Goal: Task Accomplishment & Management: Manage account settings

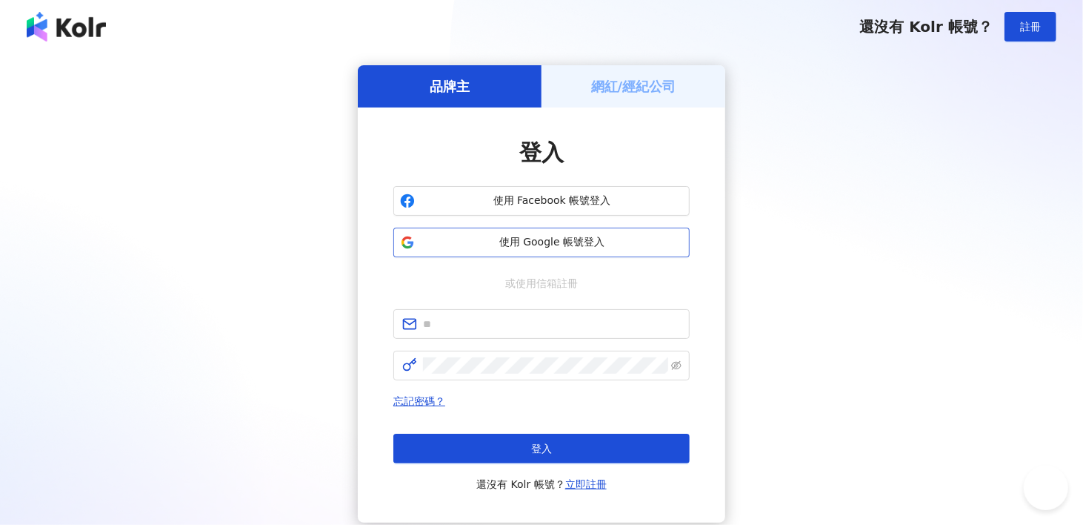
click at [530, 237] on span "使用 Google 帳號登入" at bounding box center [552, 242] width 262 height 15
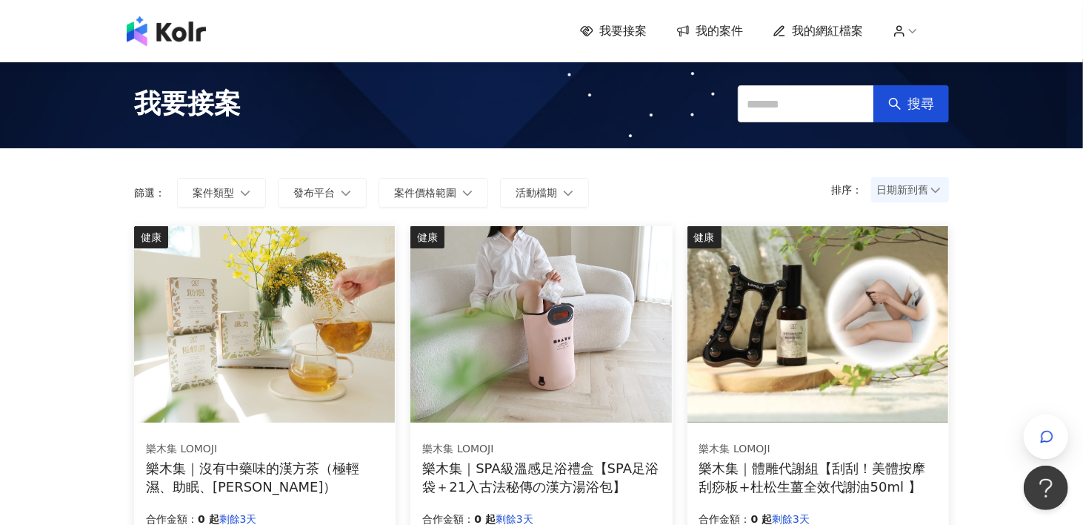
click at [714, 27] on span "我的案件" at bounding box center [719, 31] width 47 height 16
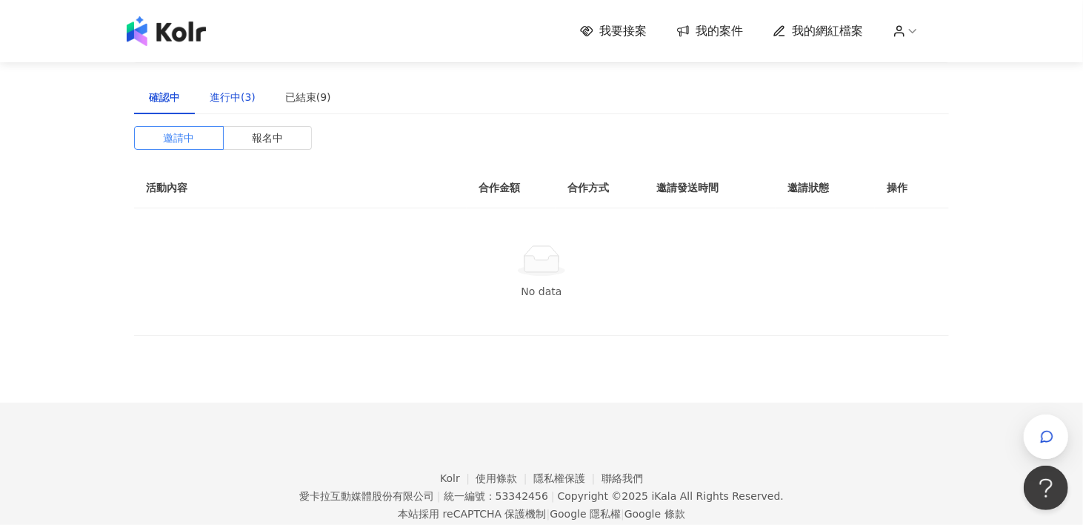
click at [230, 94] on div "進行中(3)" at bounding box center [233, 97] width 46 height 16
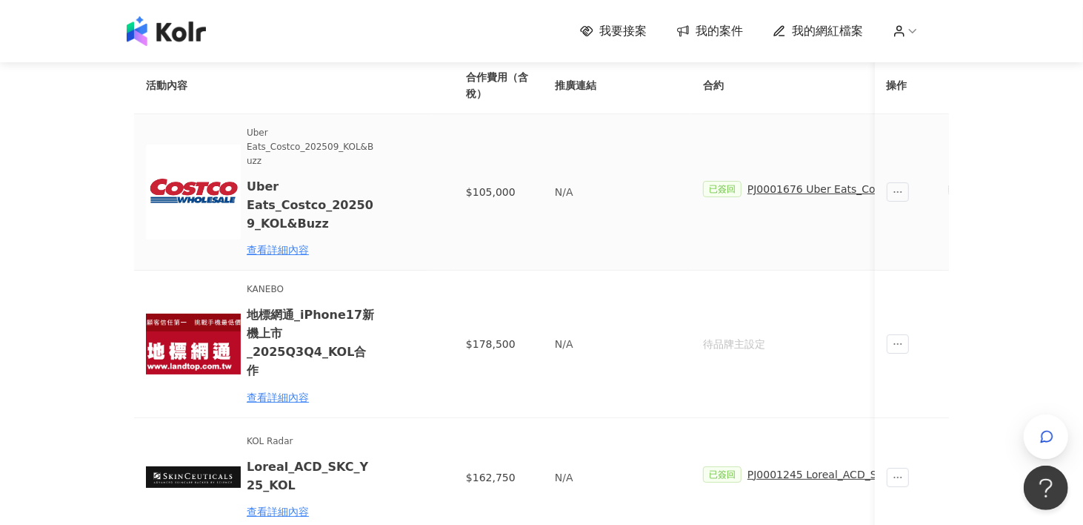
scroll to position [74, 0]
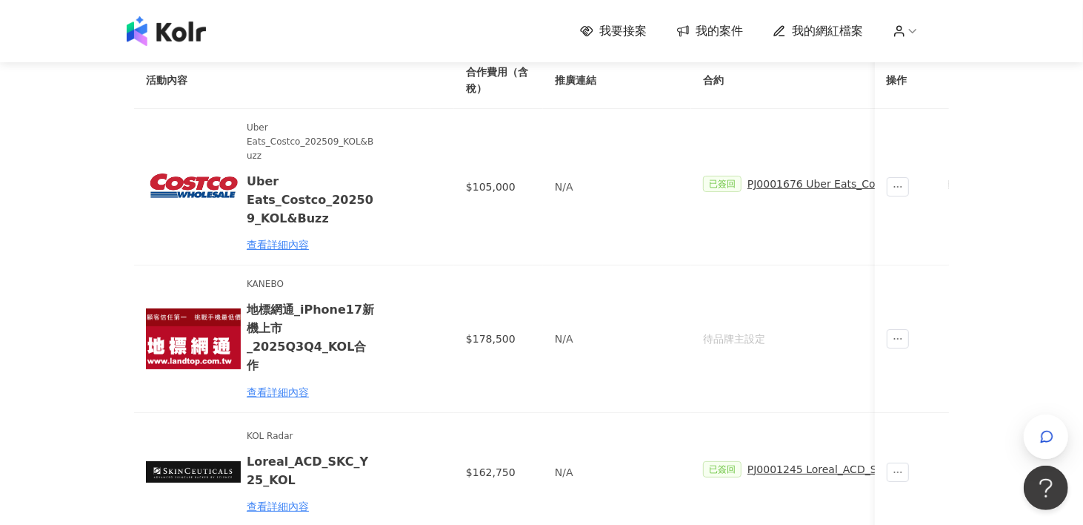
click at [901, 34] on icon at bounding box center [899, 35] width 9 height 4
click at [937, 88] on link "帳務資訊" at bounding box center [948, 88] width 41 height 12
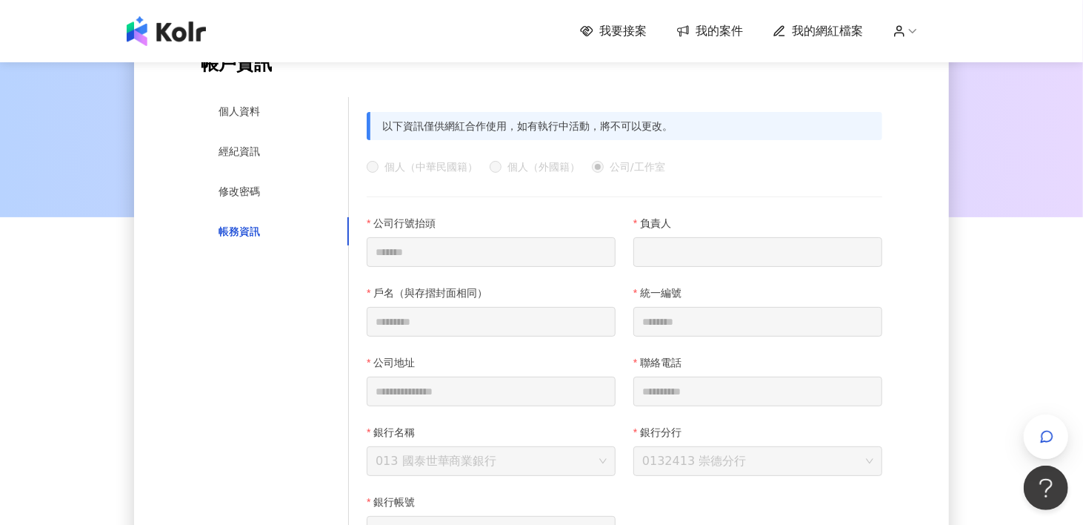
scroll to position [74, 0]
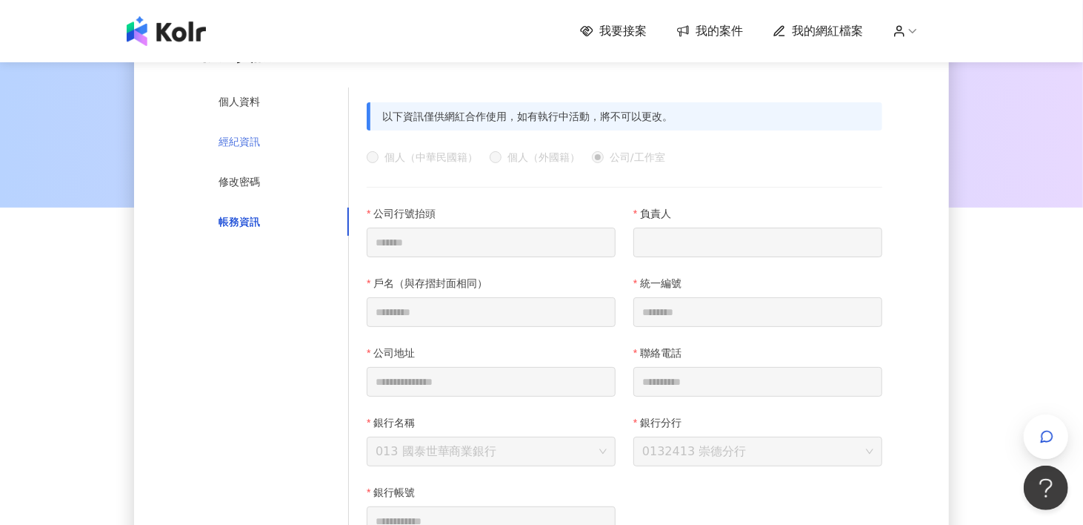
click at [210, 145] on div "經紀資訊" at bounding box center [275, 141] width 148 height 28
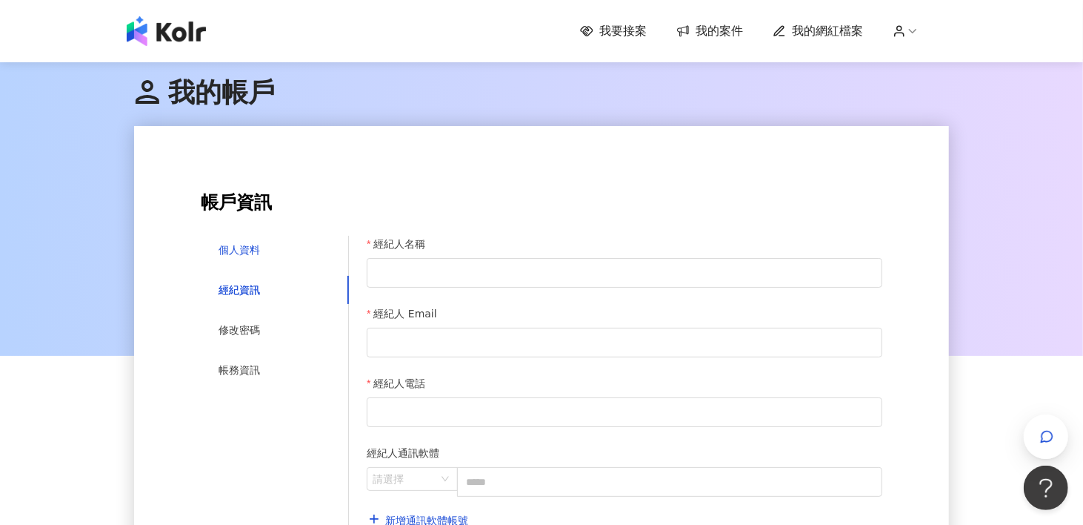
click at [243, 248] on div "個人資料" at bounding box center [239, 250] width 41 height 16
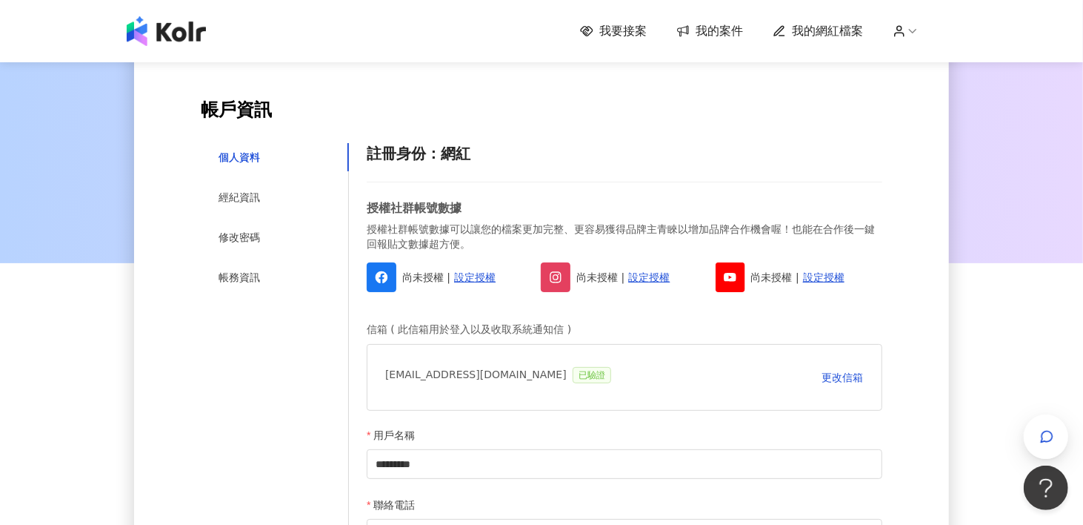
scroll to position [74, 0]
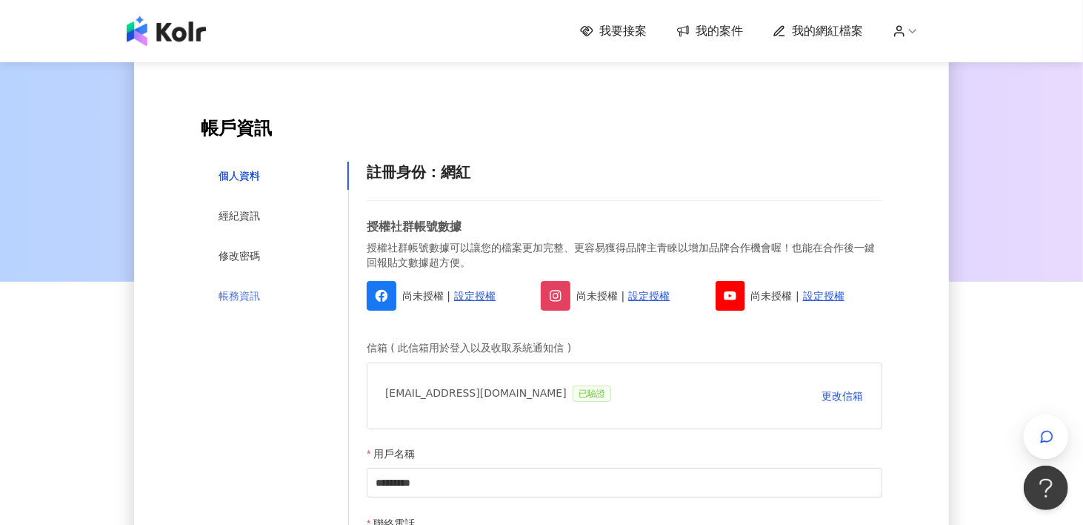
click at [239, 305] on div "帳務資訊" at bounding box center [275, 296] width 148 height 28
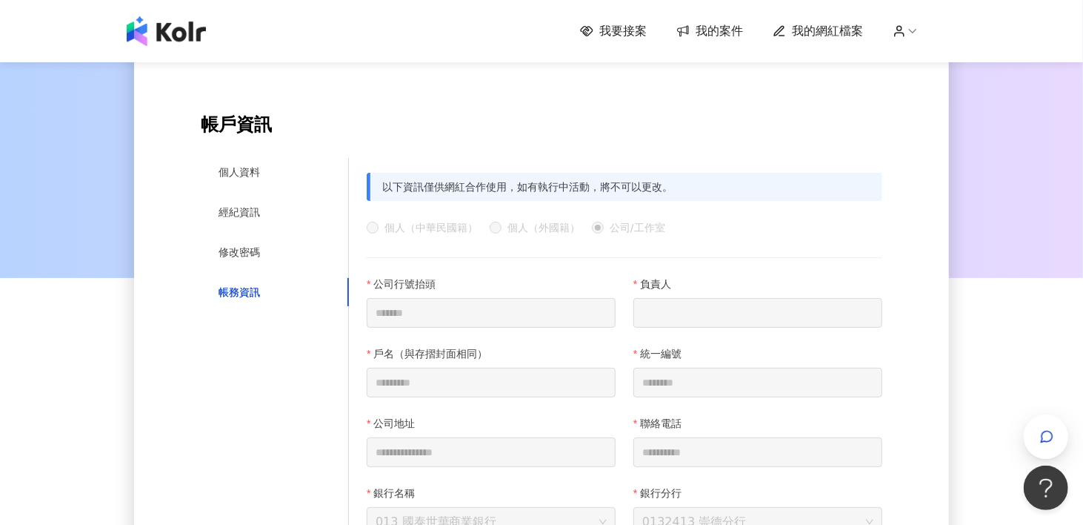
scroll to position [74, 0]
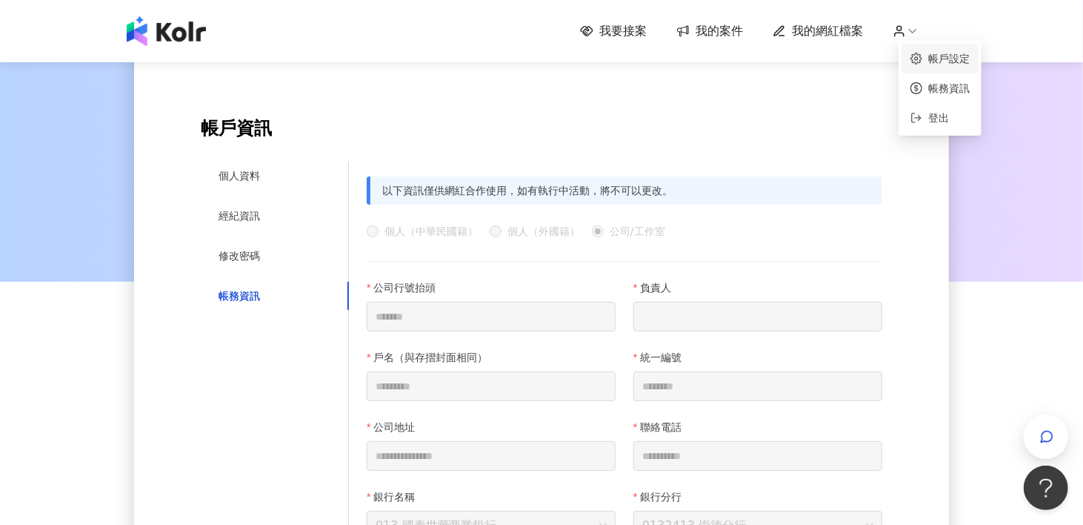
click at [937, 58] on link "帳戶設定" at bounding box center [948, 59] width 41 height 12
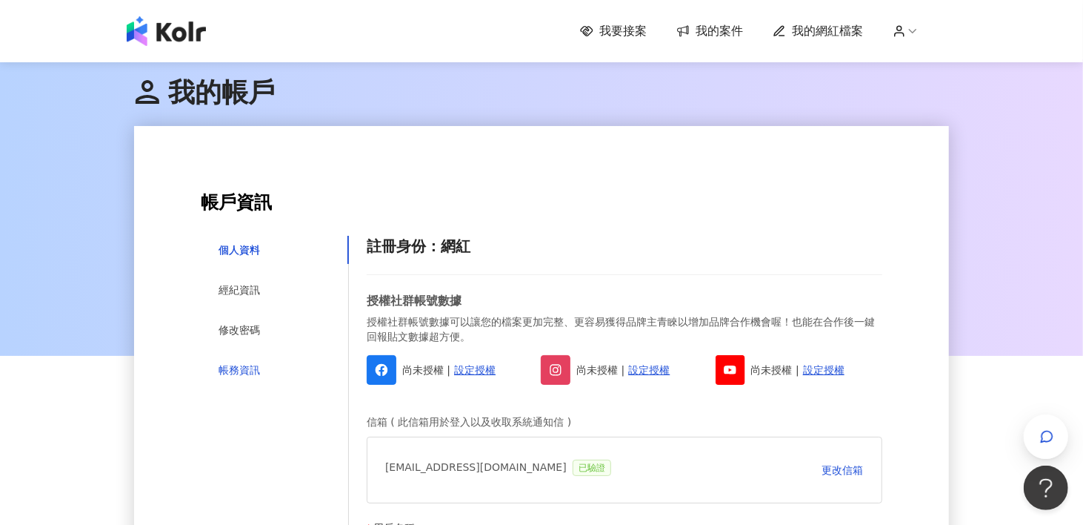
click at [242, 368] on div "帳務資訊" at bounding box center [239, 370] width 41 height 16
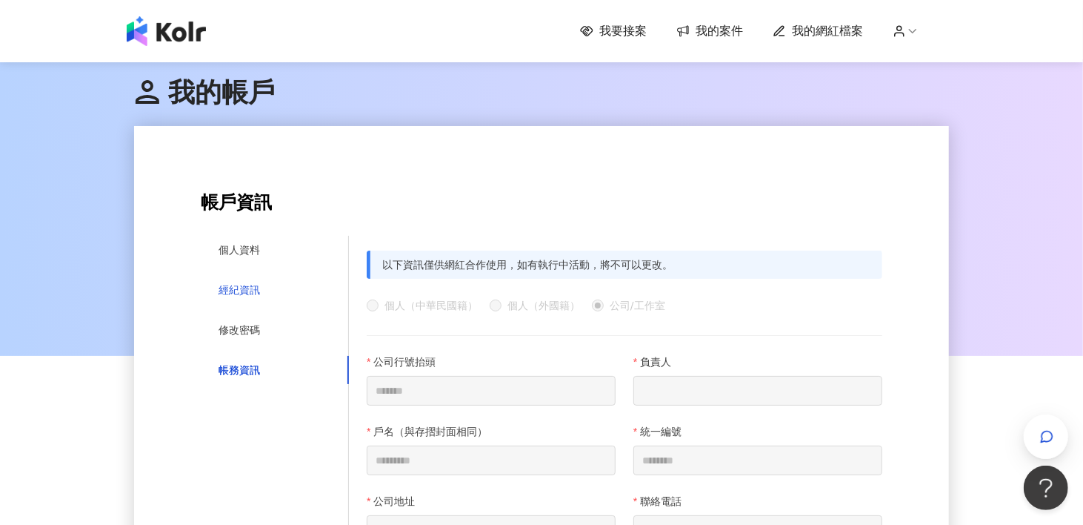
click at [249, 293] on div "經紀資訊" at bounding box center [239, 290] width 41 height 16
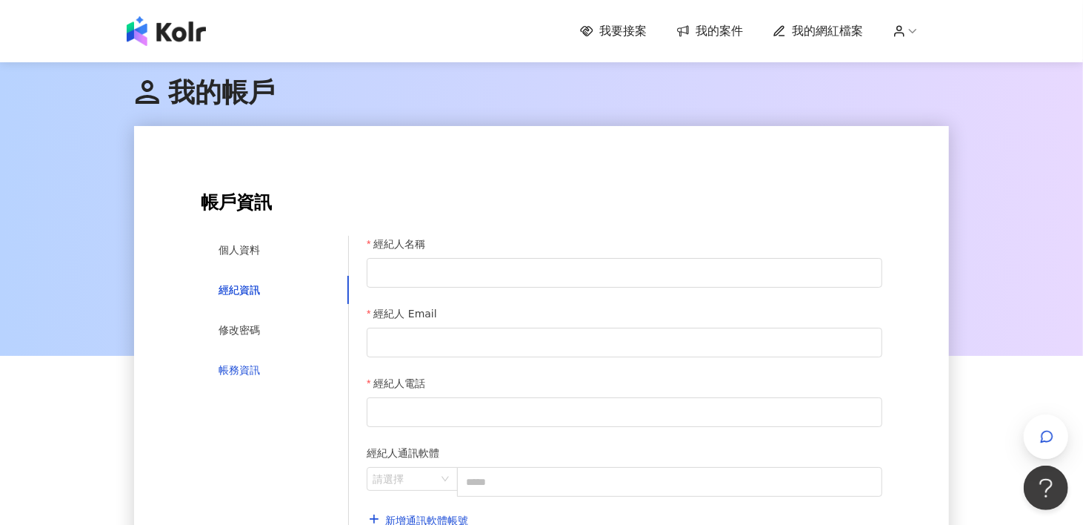
click at [242, 368] on div "帳務資訊" at bounding box center [239, 370] width 41 height 16
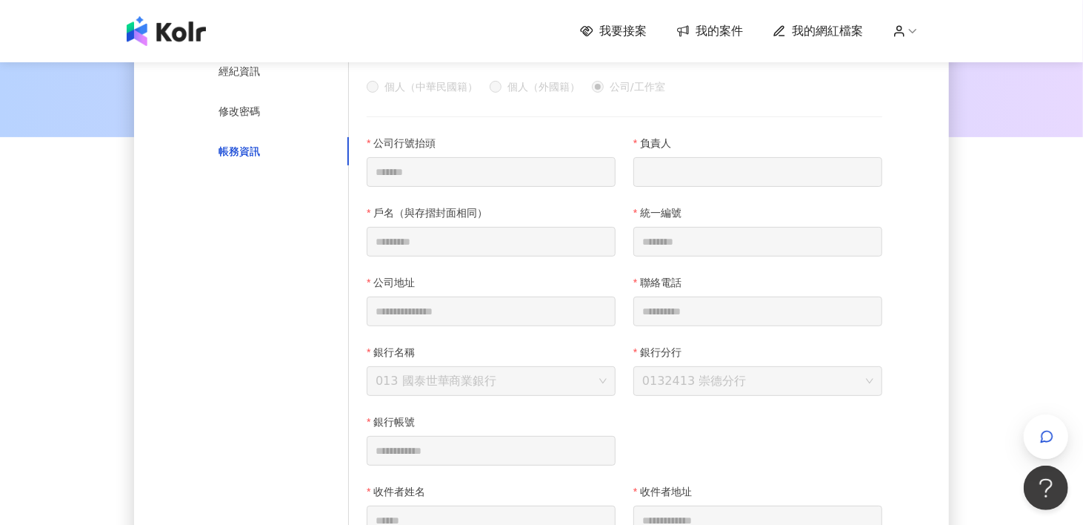
scroll to position [222, 0]
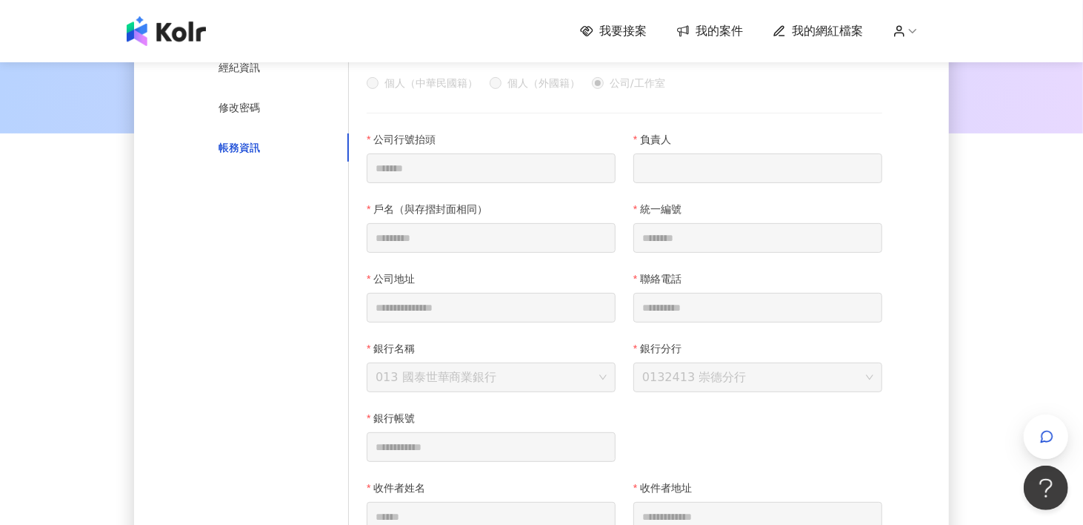
click at [728, 27] on span "我的案件" at bounding box center [719, 31] width 47 height 16
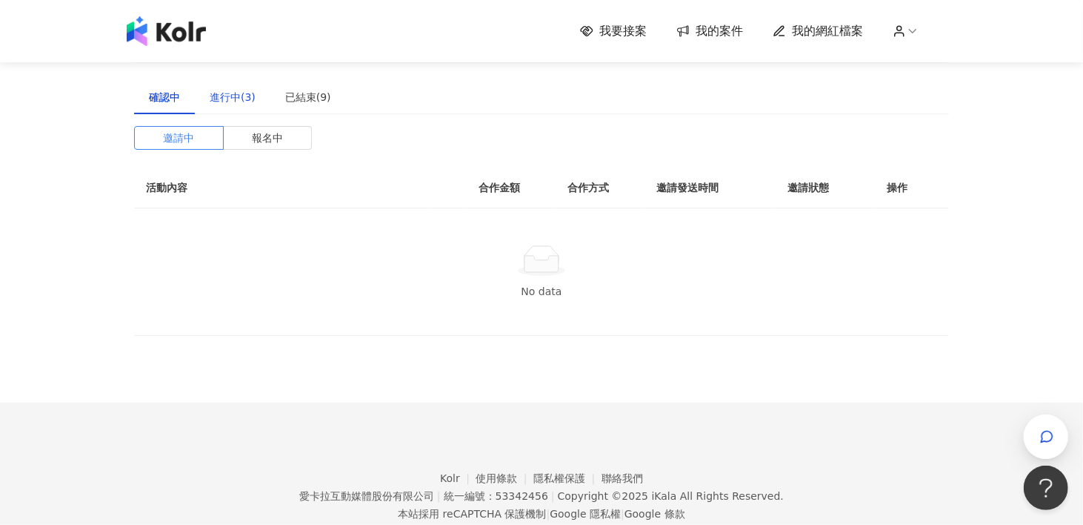
click at [234, 99] on div "進行中(3)" at bounding box center [233, 97] width 46 height 16
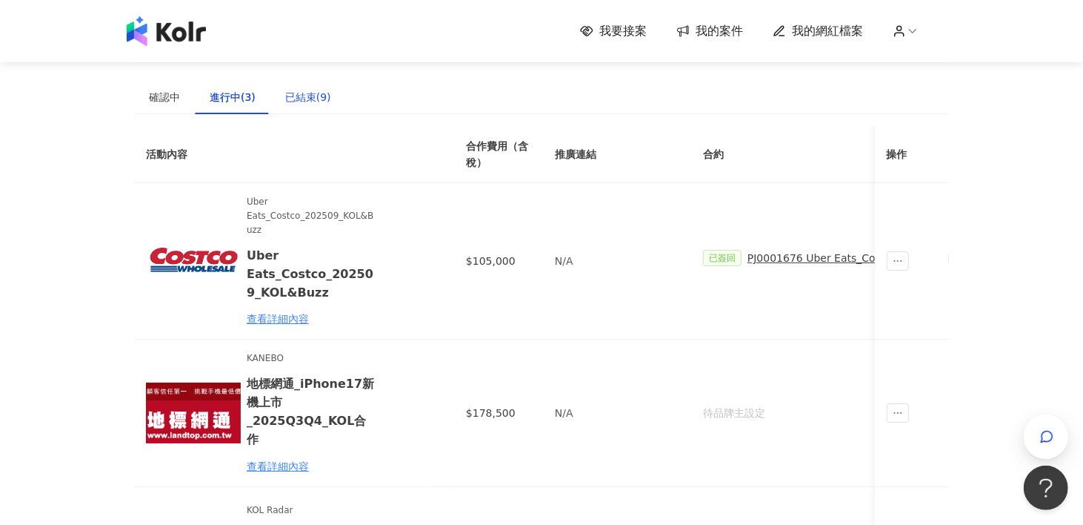
click at [321, 101] on div "已結束(9)" at bounding box center [308, 97] width 46 height 16
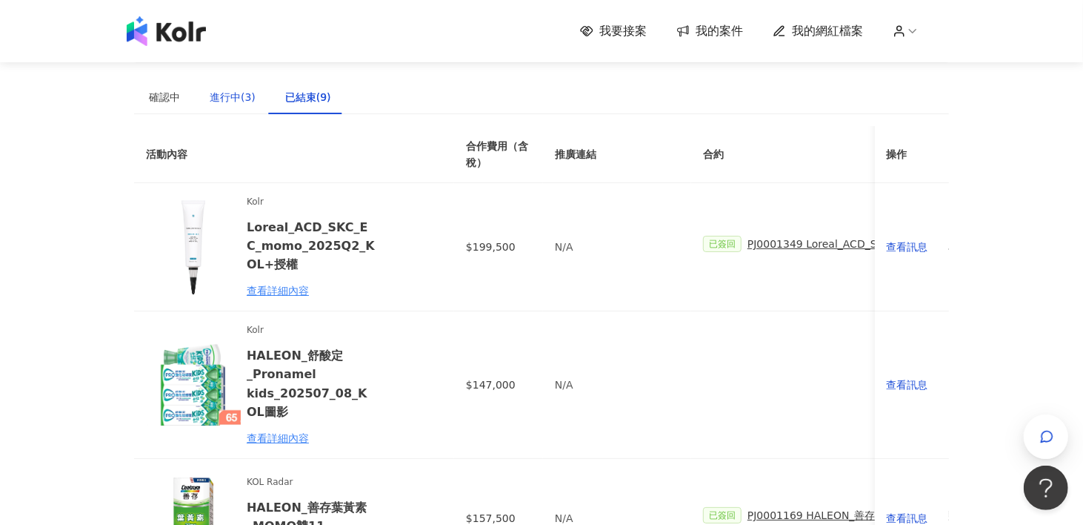
click at [241, 101] on div "進行中(3)" at bounding box center [233, 97] width 46 height 16
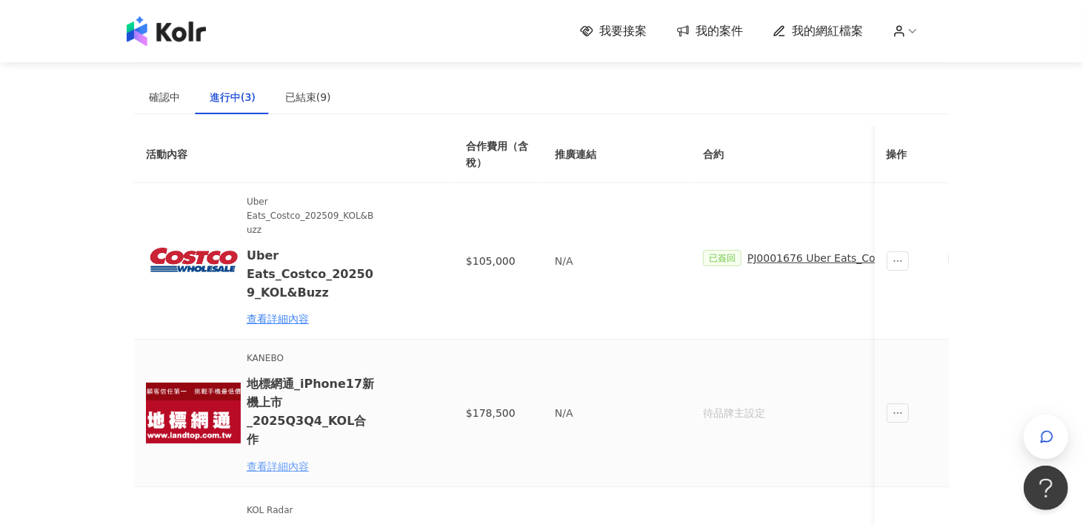
click at [301, 458] on div "查看詳細內容" at bounding box center [312, 466] width 130 height 16
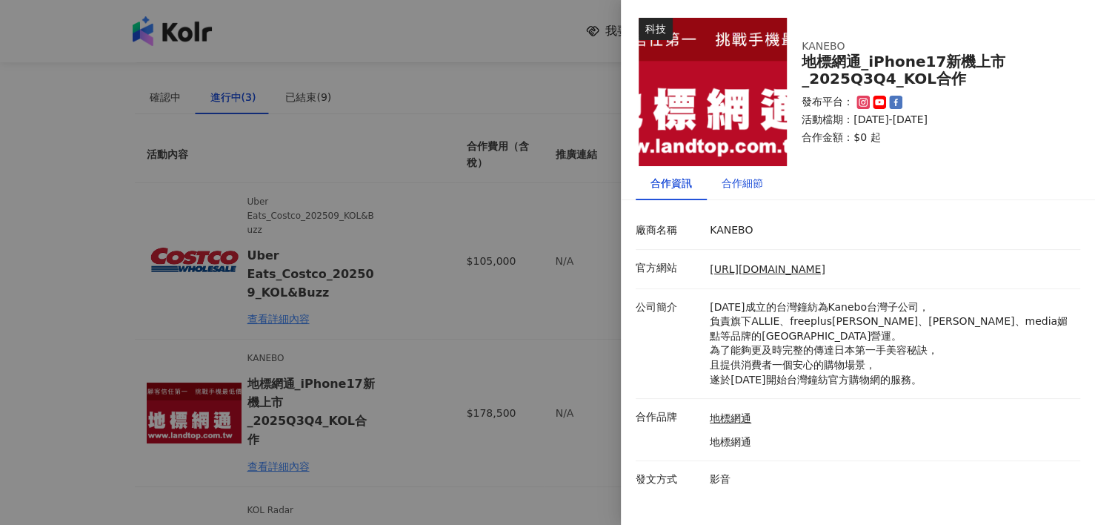
click at [743, 182] on div "合作細節" at bounding box center [742, 183] width 41 height 16
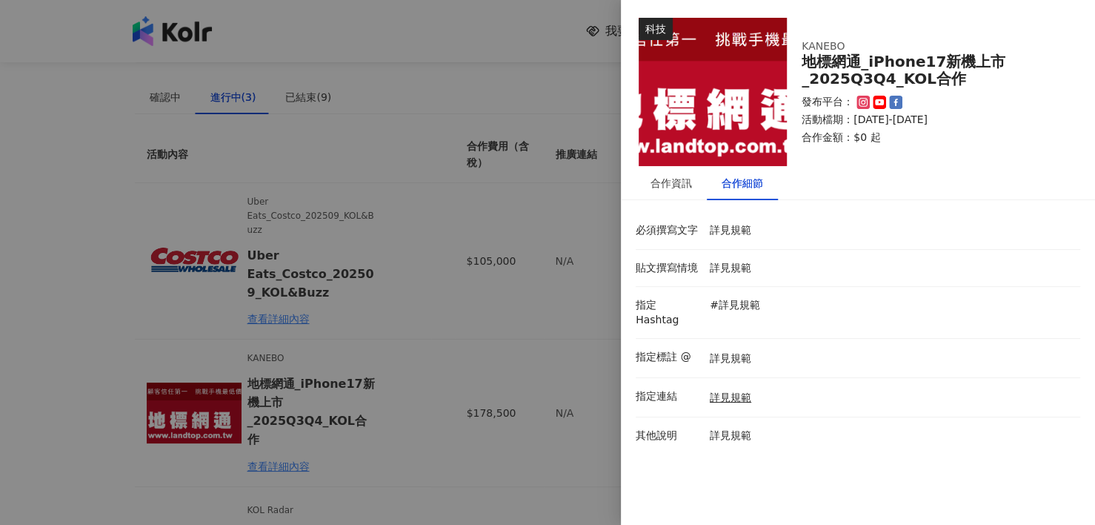
click at [543, 105] on div at bounding box center [547, 262] width 1095 height 525
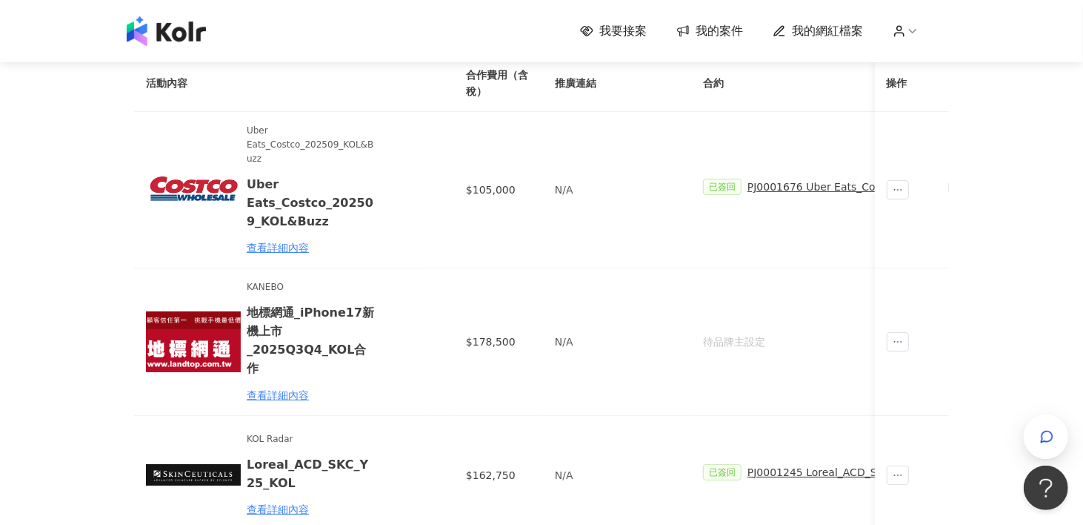
scroll to position [74, 0]
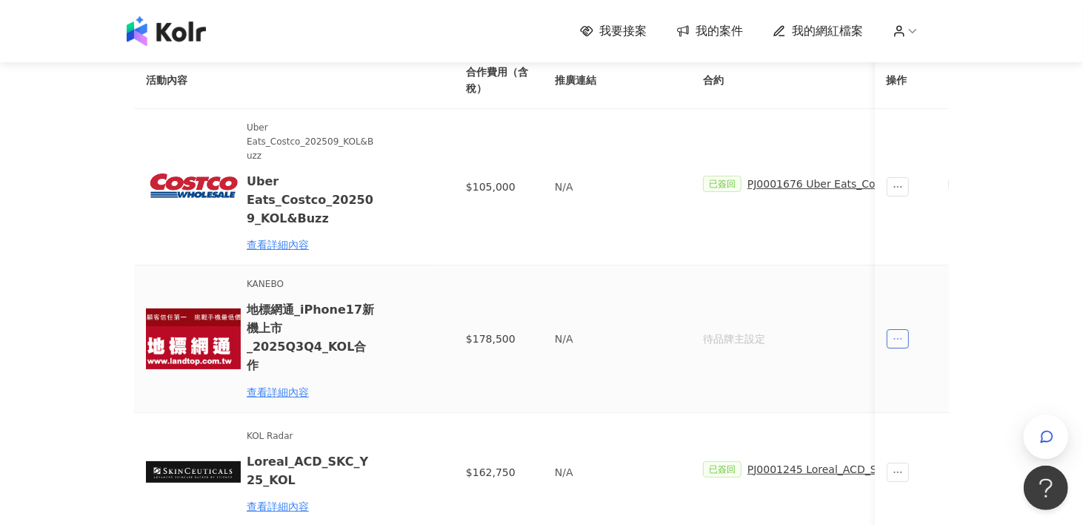
click at [893, 333] on icon "ellipsis" at bounding box center [898, 338] width 10 height 10
click at [806, 296] on td "待品牌主設定" at bounding box center [851, 338] width 321 height 147
click at [890, 329] on span "ellipsis" at bounding box center [898, 338] width 22 height 19
click at [911, 402] on div "傳訊" at bounding box center [925, 395] width 52 height 16
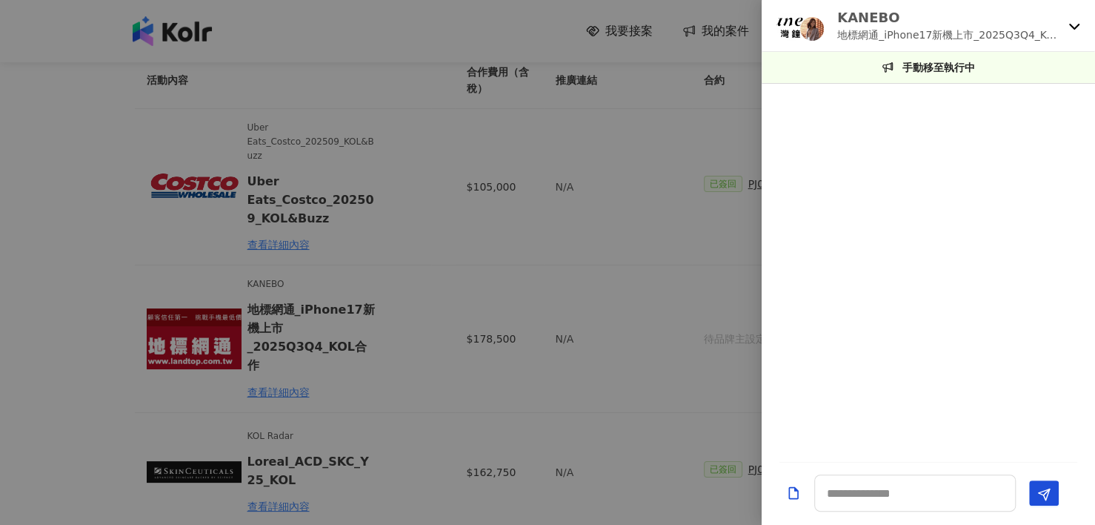
click at [603, 76] on div at bounding box center [547, 262] width 1095 height 525
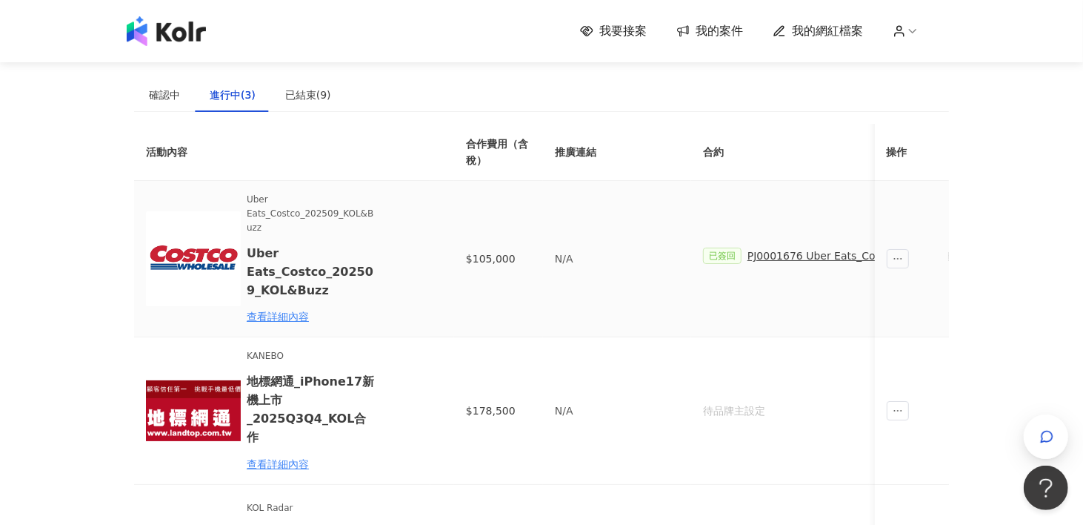
scroll to position [0, 0]
